Goal: Task Accomplishment & Management: Use online tool/utility

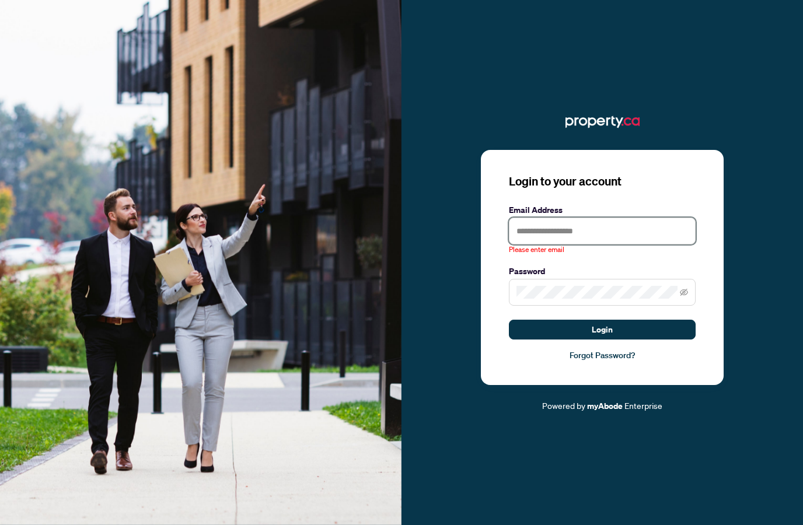
type input "**********"
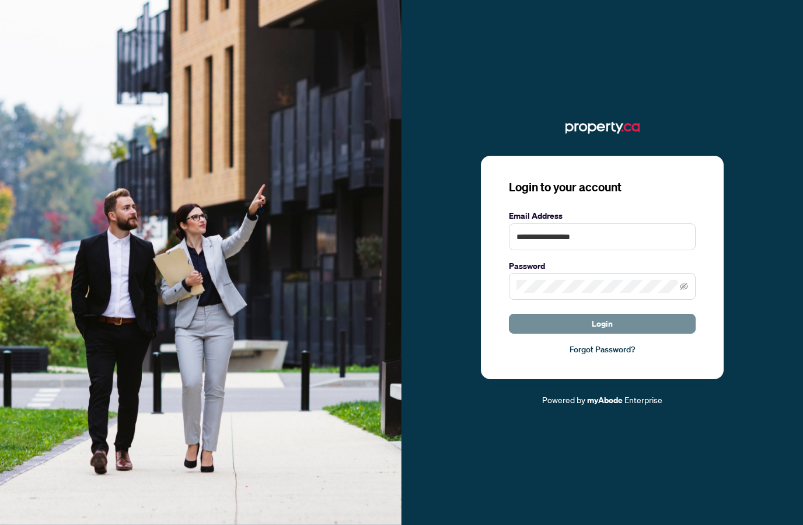
click at [597, 333] on span "Login" at bounding box center [602, 324] width 21 height 19
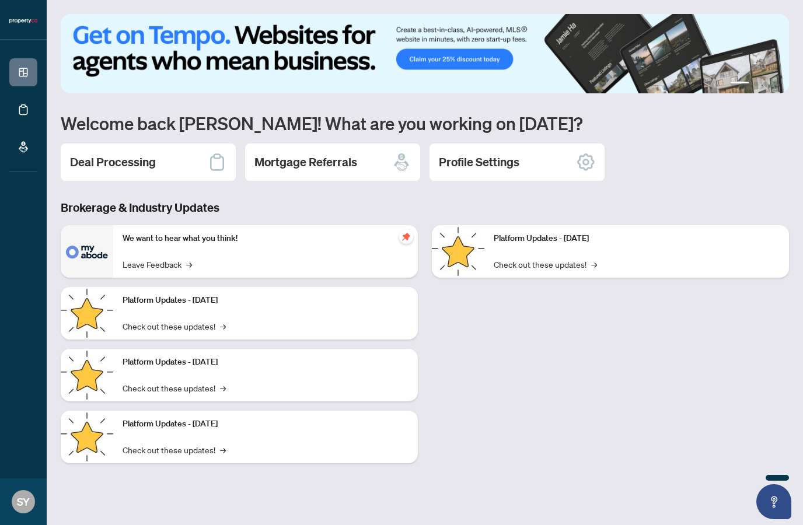
click at [189, 165] on div "Deal Processing" at bounding box center [148, 162] width 175 height 37
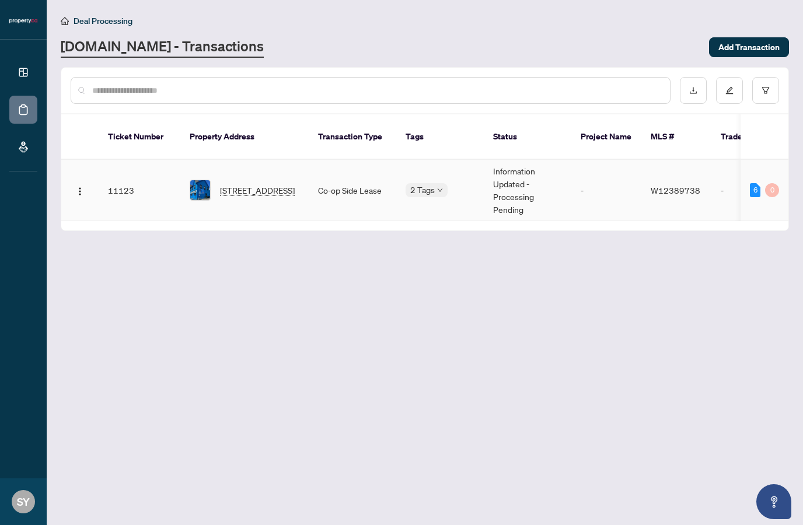
click at [421, 183] on span "2 Tags" at bounding box center [422, 189] width 25 height 13
click at [425, 179] on div "Submitted for Review" at bounding box center [461, 183] width 96 height 13
click at [393, 231] on main "Deal Processing [DOMAIN_NAME] - Transactions Add Transaction Ticket Number Prop…" at bounding box center [425, 262] width 756 height 525
